Goal: Information Seeking & Learning: Learn about a topic

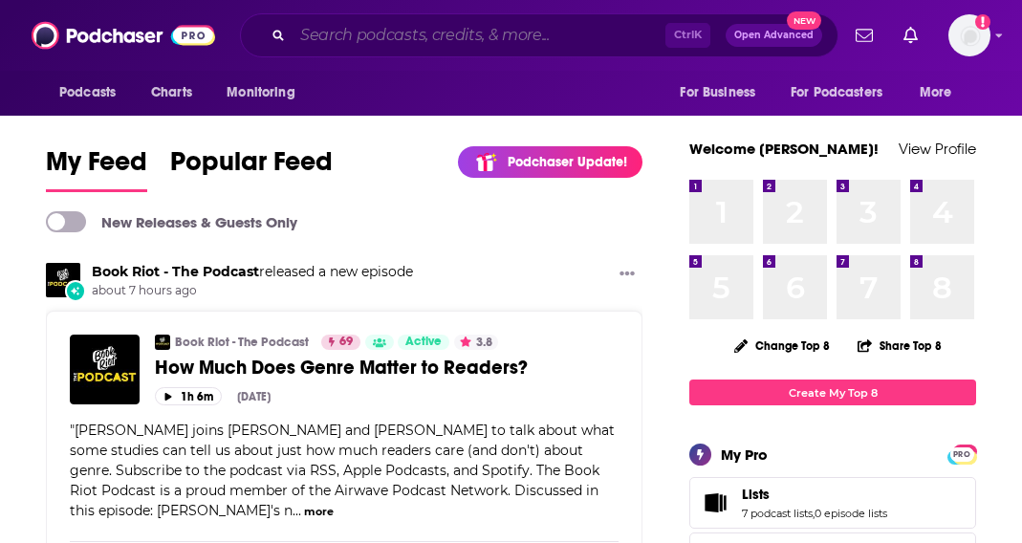
click at [555, 37] on input "Search podcasts, credits, & more..." at bounding box center [479, 35] width 373 height 31
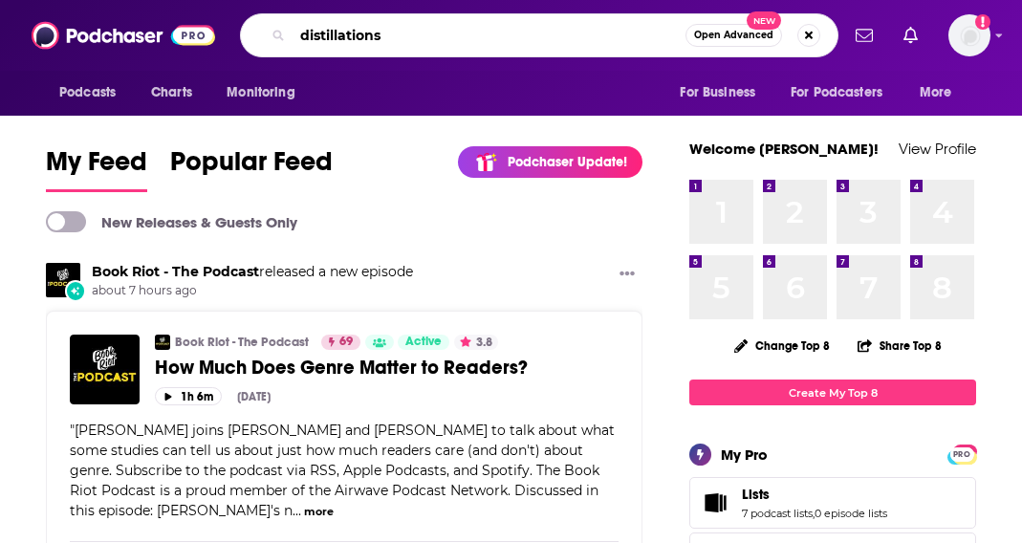
type input "distillations"
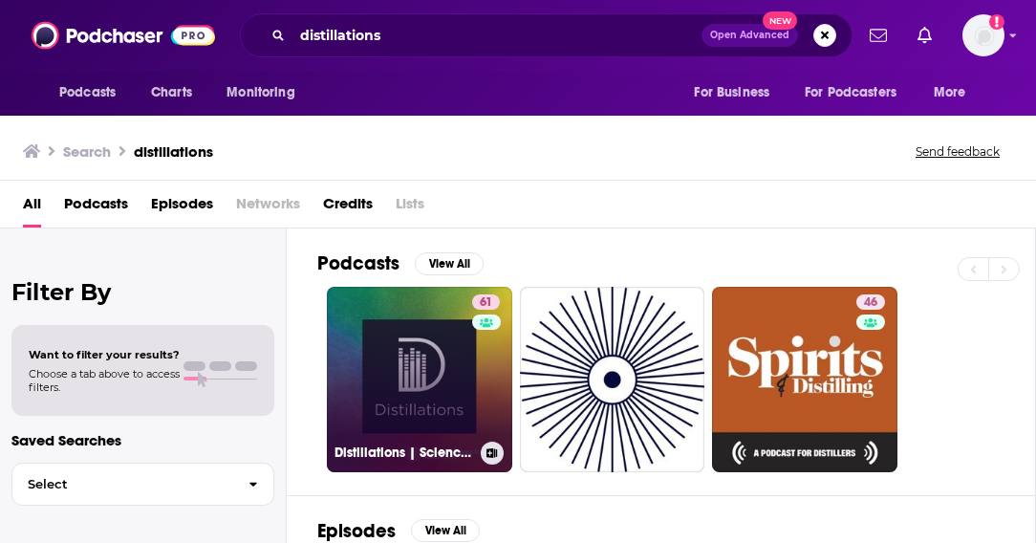
click at [416, 373] on link "61 Distillations | Science History Institute" at bounding box center [419, 379] width 185 height 185
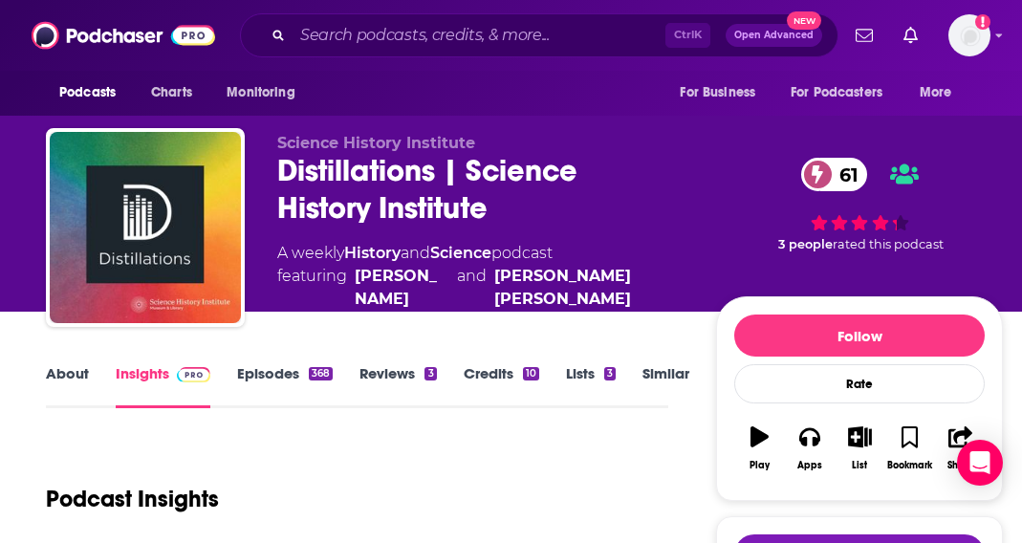
scroll to position [96, 0]
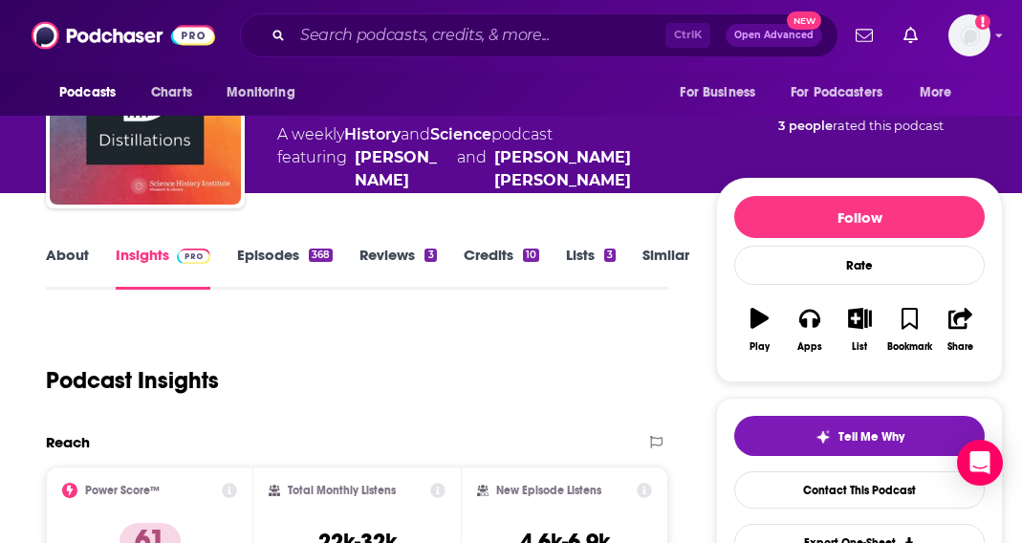
scroll to position [287, 0]
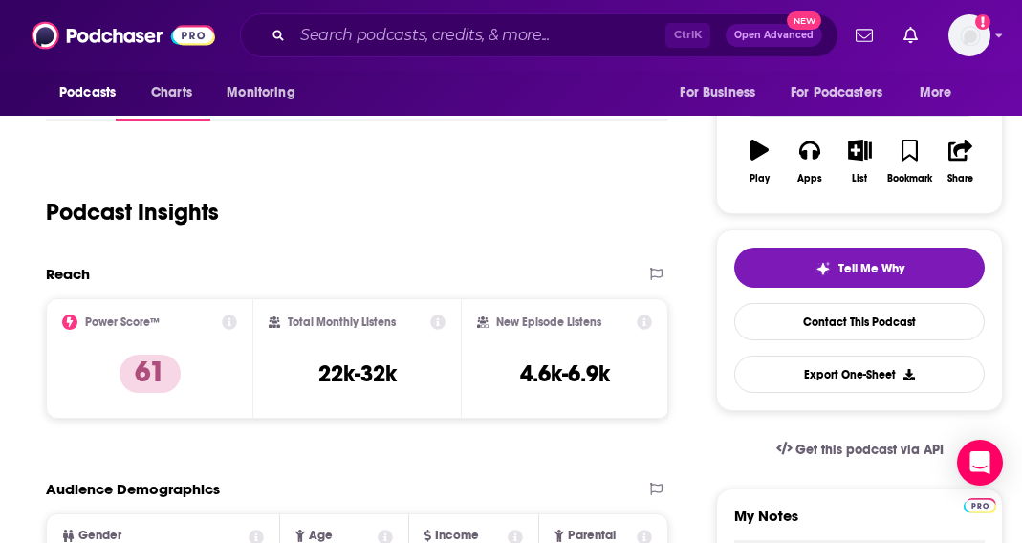
click at [536, 196] on div "Podcast Insights" at bounding box center [349, 201] width 607 height 98
